Goal: Check status: Verify the current state of an ongoing process or item

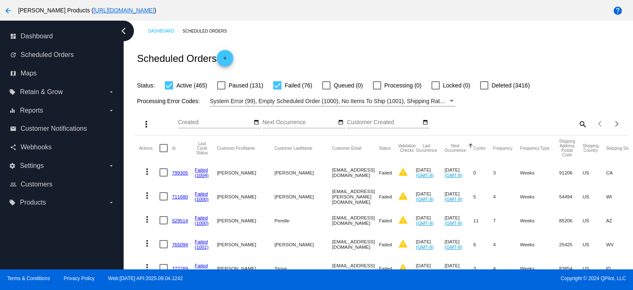
click at [276, 87] on div at bounding box center [277, 85] width 8 height 8
click at [277, 89] on input "Failed (76)" at bounding box center [277, 89] width 0 height 0
checkbox input "false"
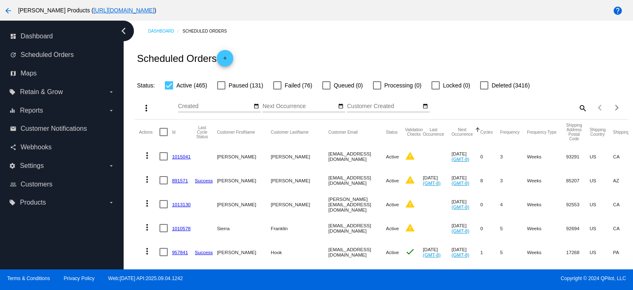
click at [578, 108] on mat-icon "search" at bounding box center [583, 107] width 10 height 13
click at [465, 107] on input "Search" at bounding box center [526, 106] width 123 height 7
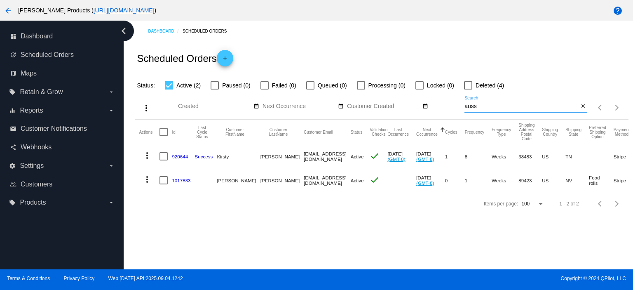
type input "[EMAIL_ADDRESS][DOMAIN_NAME]"
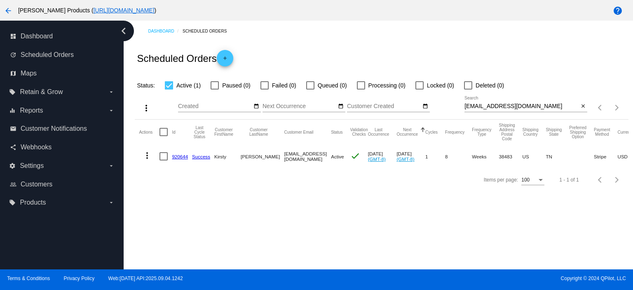
click at [176, 155] on link "920644" at bounding box center [180, 156] width 16 height 5
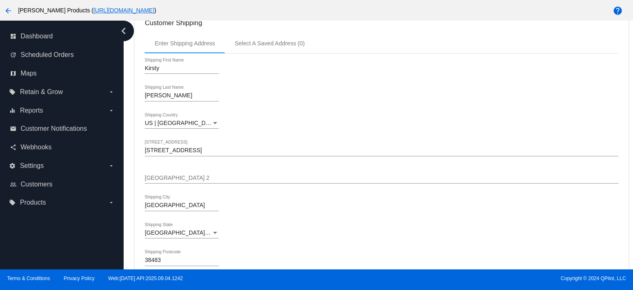
scroll to position [165, 0]
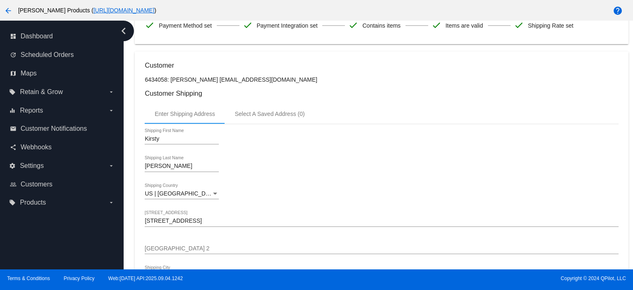
drag, startPoint x: 210, startPoint y: 79, endPoint x: 274, endPoint y: 79, distance: 63.9
click at [274, 79] on p "6434058: [PERSON_NAME] [EMAIL_ADDRESS][DOMAIN_NAME]" at bounding box center [382, 79] width 474 height 7
copy p "[EMAIL_ADDRESS][DOMAIN_NAME]"
